Goal: Task Accomplishment & Management: Manage account settings

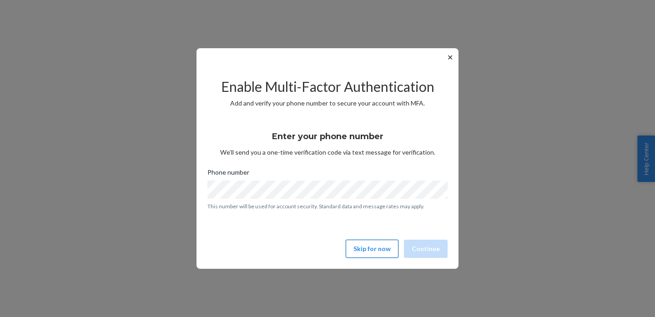
click at [379, 247] on button "Skip for now" at bounding box center [371, 249] width 53 height 18
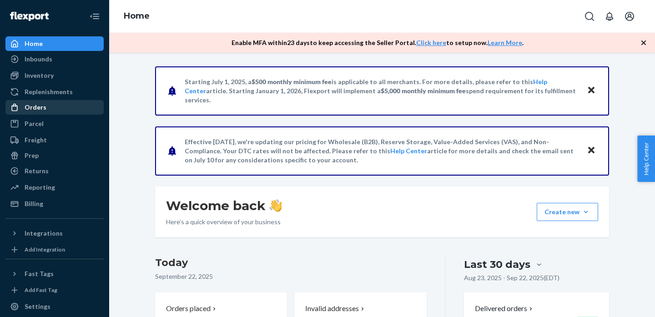
click at [76, 105] on div "Orders" at bounding box center [54, 107] width 96 height 13
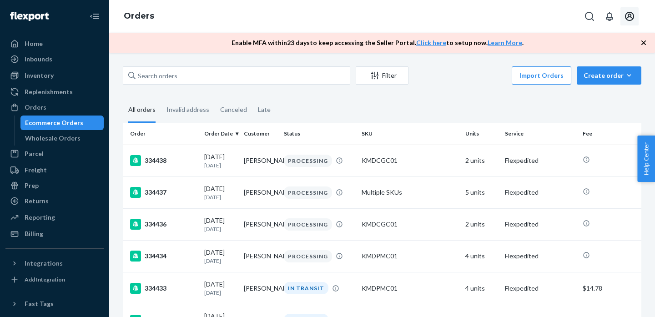
click at [631, 16] on icon "Open account menu" at bounding box center [629, 16] width 11 height 11
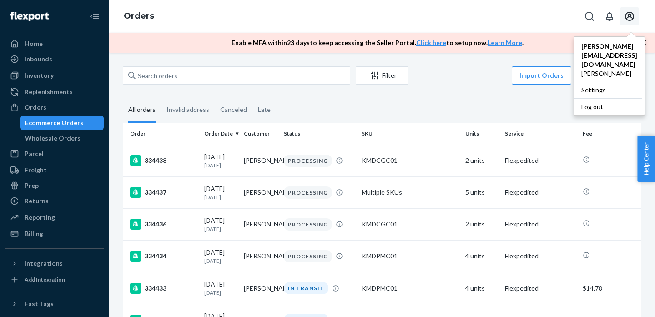
click at [606, 98] on div "Log out" at bounding box center [608, 106] width 68 height 17
